Goal: Information Seeking & Learning: Learn about a topic

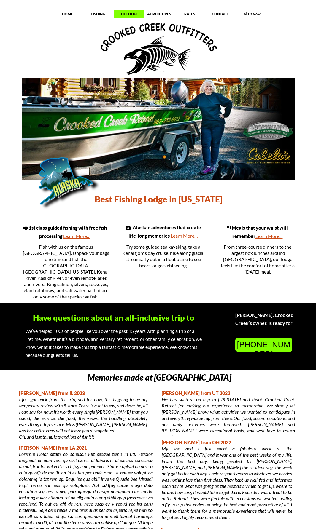
click at [127, 12] on p "THE LODGE" at bounding box center [129, 14] width 30 height 5
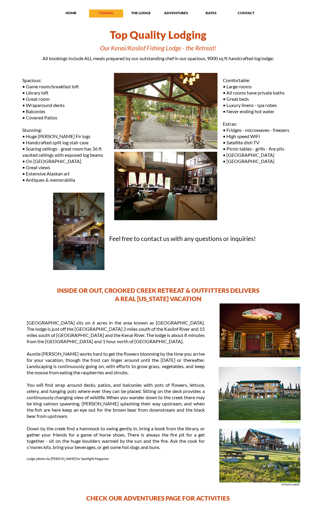
click at [105, 14] on p "FISHING" at bounding box center [106, 13] width 34 height 5
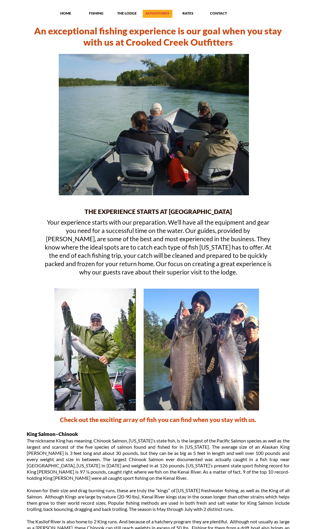
click at [150, 14] on p "ADVENTURES" at bounding box center [158, 13] width 30 height 5
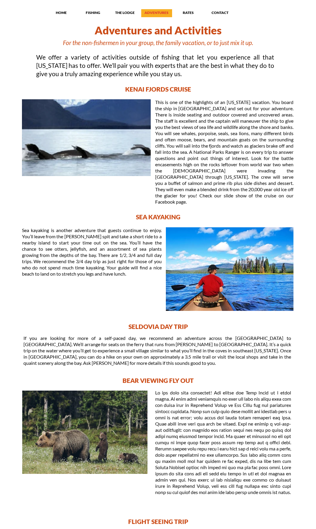
click at [162, 12] on p "ADVENTURES" at bounding box center [156, 12] width 31 height 5
click at [89, 15] on p "FISHING" at bounding box center [93, 12] width 31 height 5
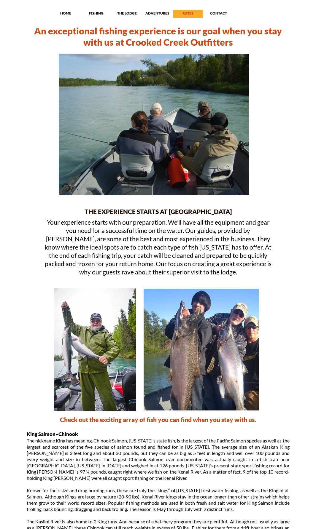
click at [193, 16] on div "RATES" at bounding box center [188, 14] width 30 height 6
